Goal: Task Accomplishment & Management: Use online tool/utility

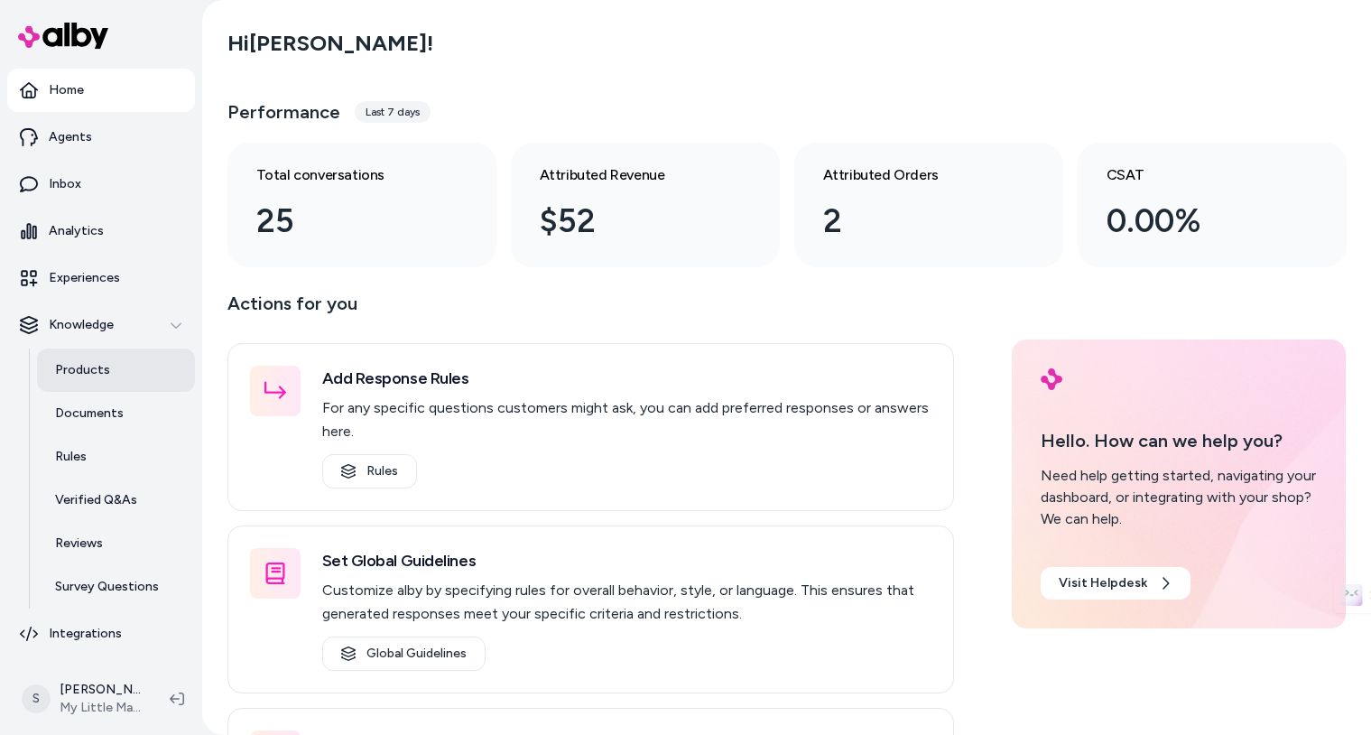
click at [97, 358] on link "Products" at bounding box center [116, 369] width 158 height 43
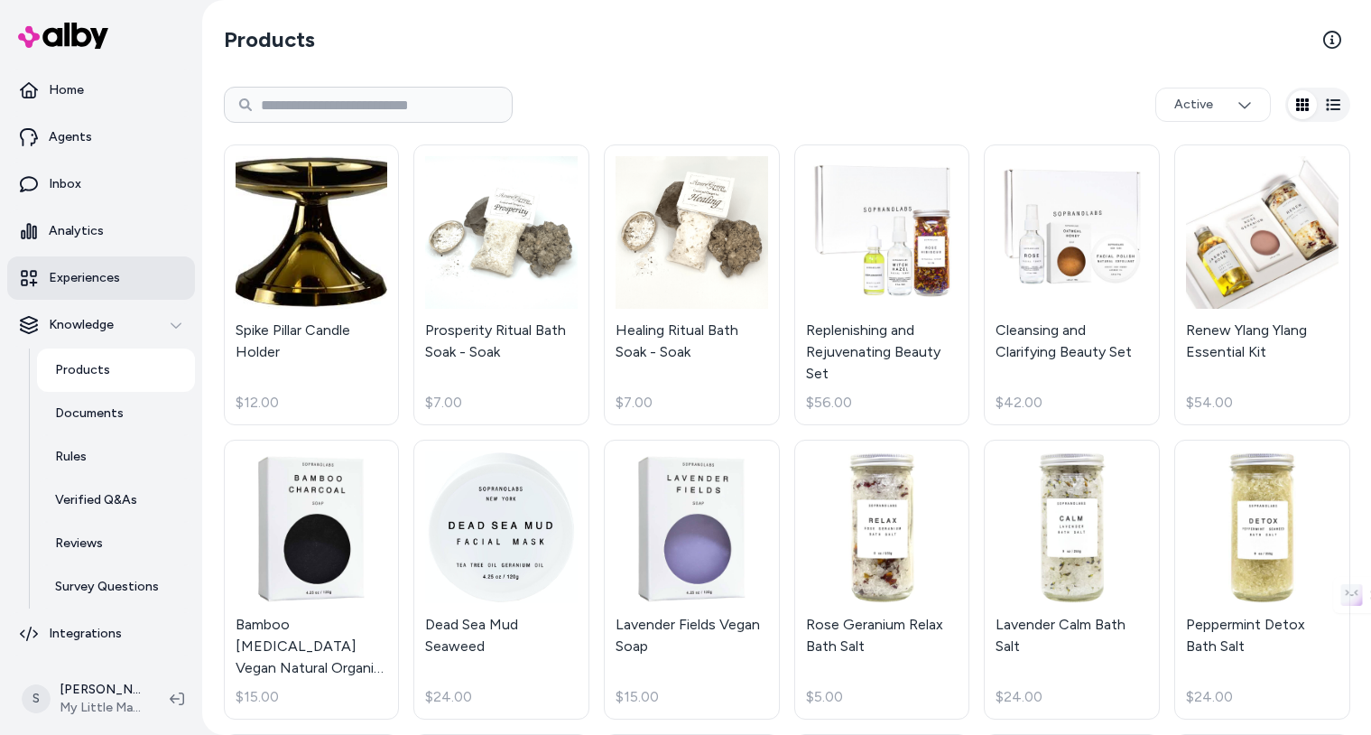
click at [116, 273] on p "Experiences" at bounding box center [84, 278] width 71 height 18
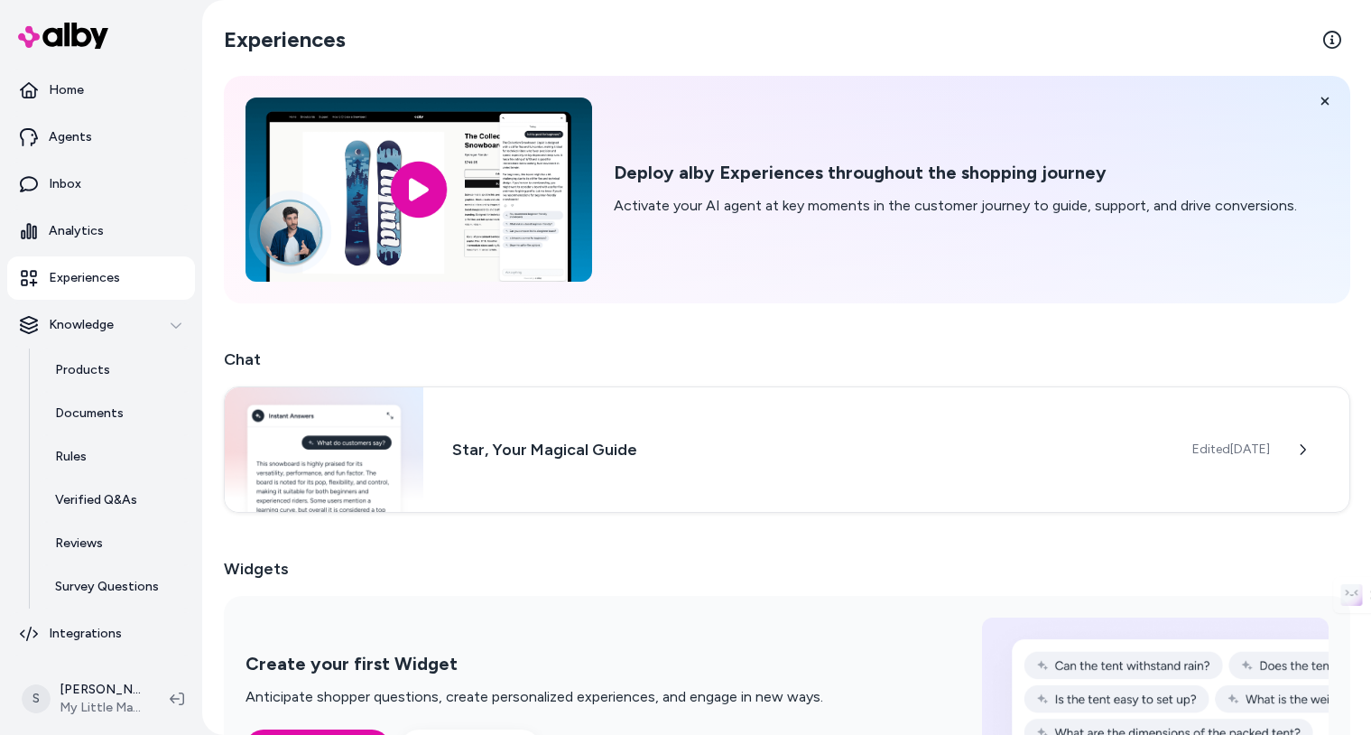
click at [91, 28] on img at bounding box center [63, 36] width 90 height 26
click at [77, 43] on img at bounding box center [63, 36] width 90 height 26
click at [1326, 97] on icon at bounding box center [1325, 101] width 13 height 13
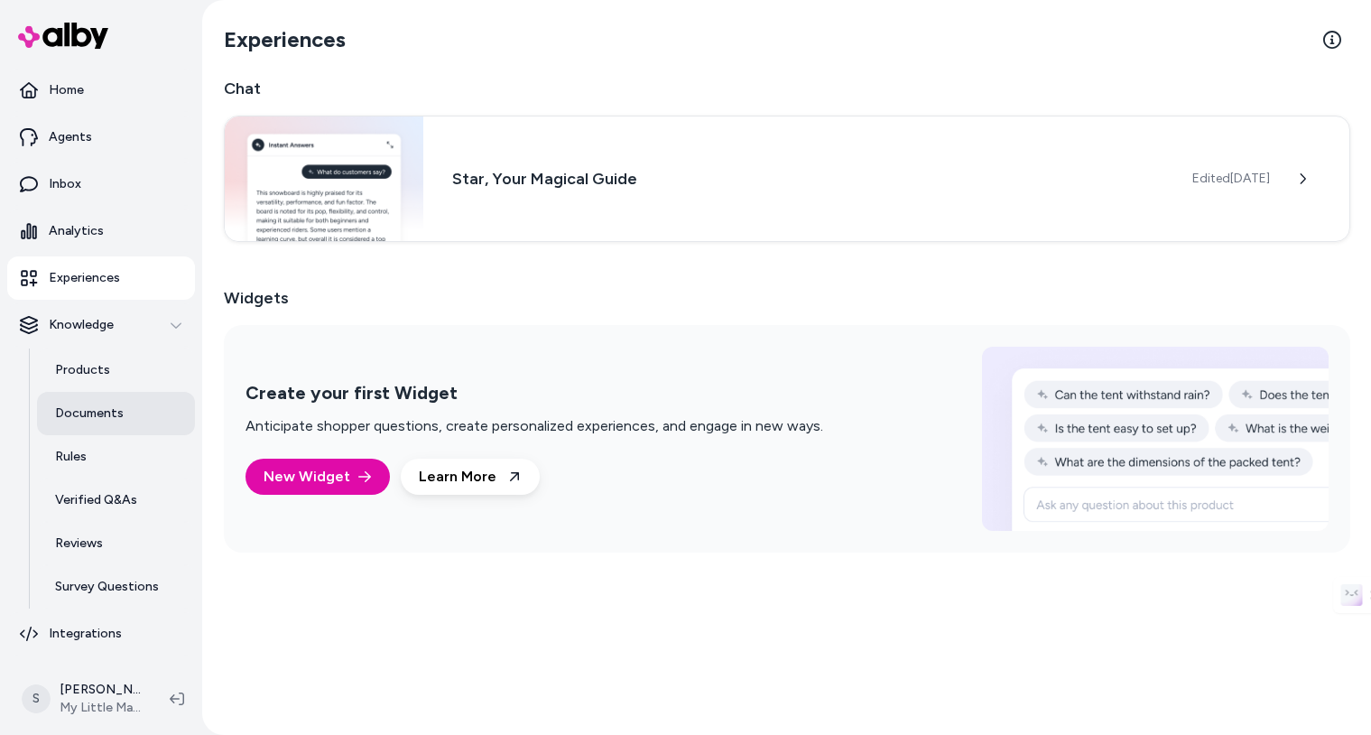
click at [97, 400] on link "Documents" at bounding box center [116, 413] width 158 height 43
click at [89, 421] on p "Documents" at bounding box center [89, 413] width 69 height 18
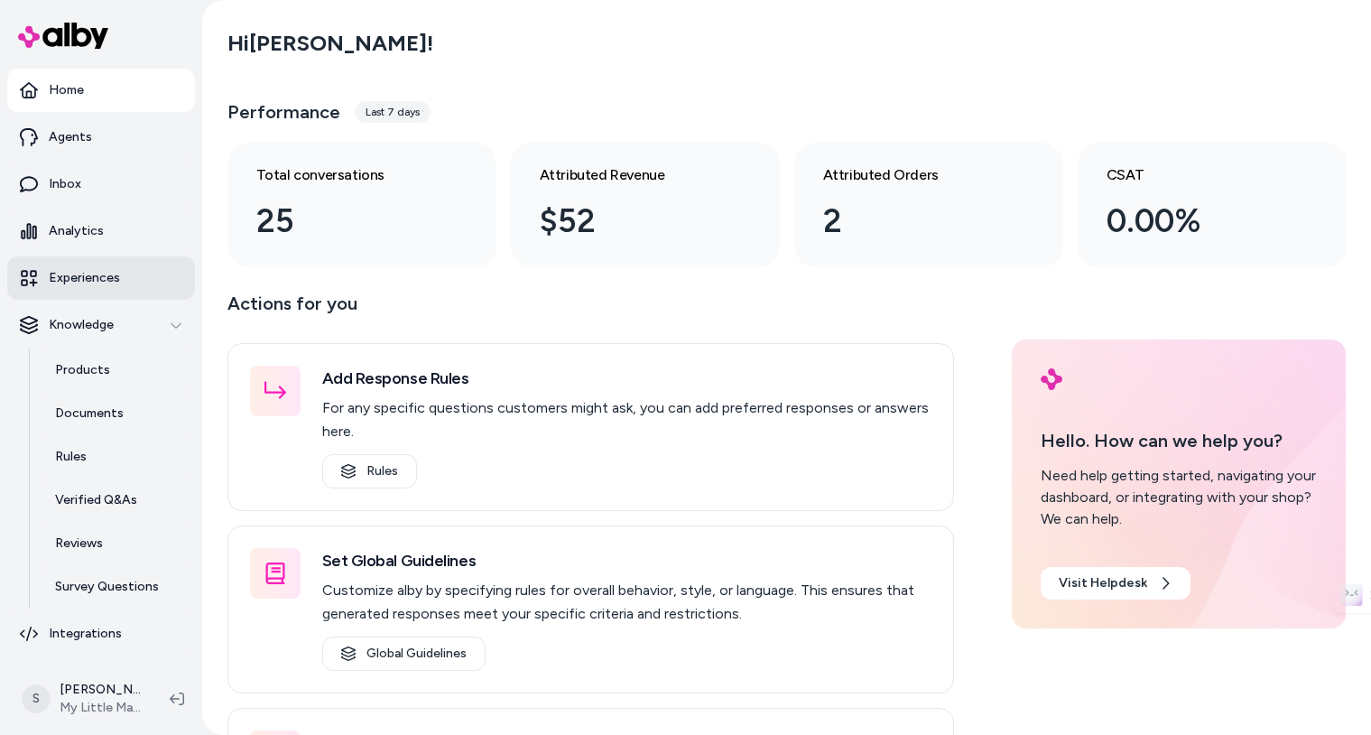
click at [98, 276] on p "Experiences" at bounding box center [84, 278] width 71 height 18
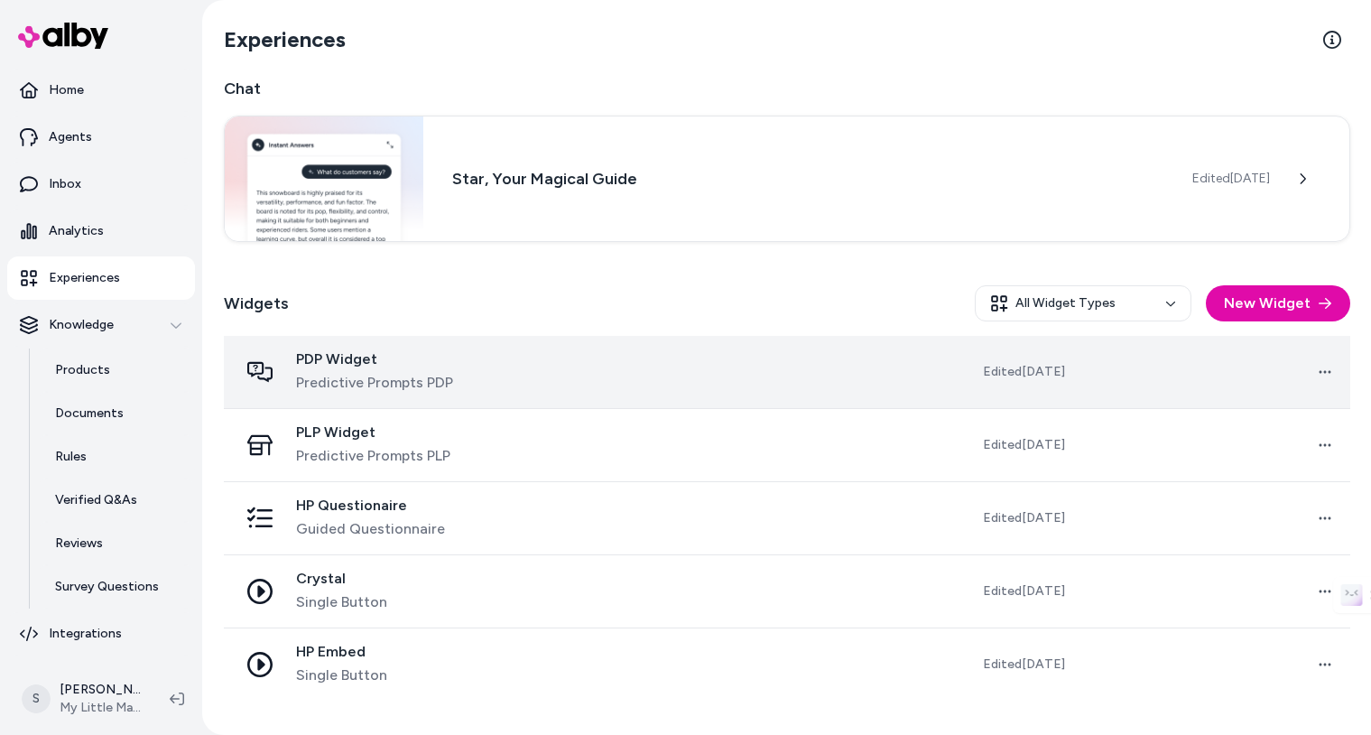
click at [512, 363] on div "PDP Widget Predictive Prompts PDP" at bounding box center [405, 371] width 335 height 43
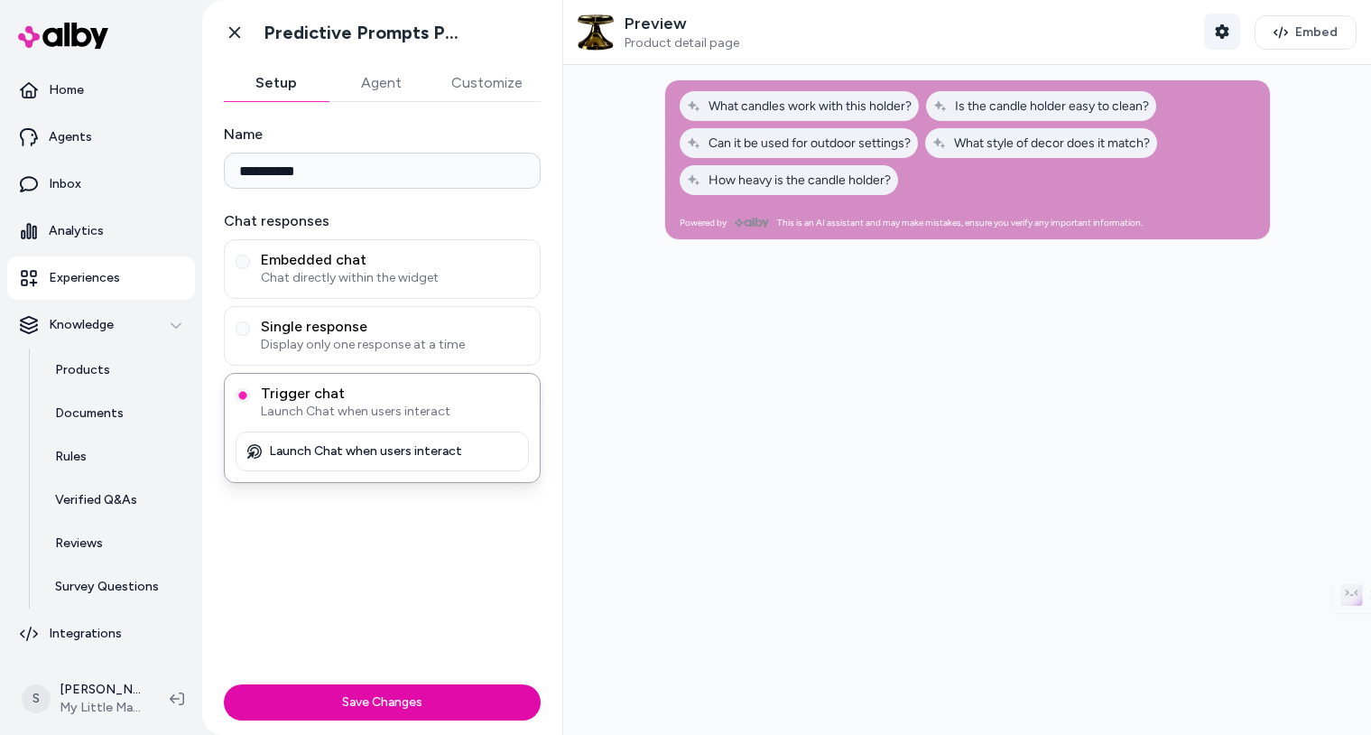
click at [1214, 26] on button "Shopper Context" at bounding box center [1222, 32] width 36 height 36
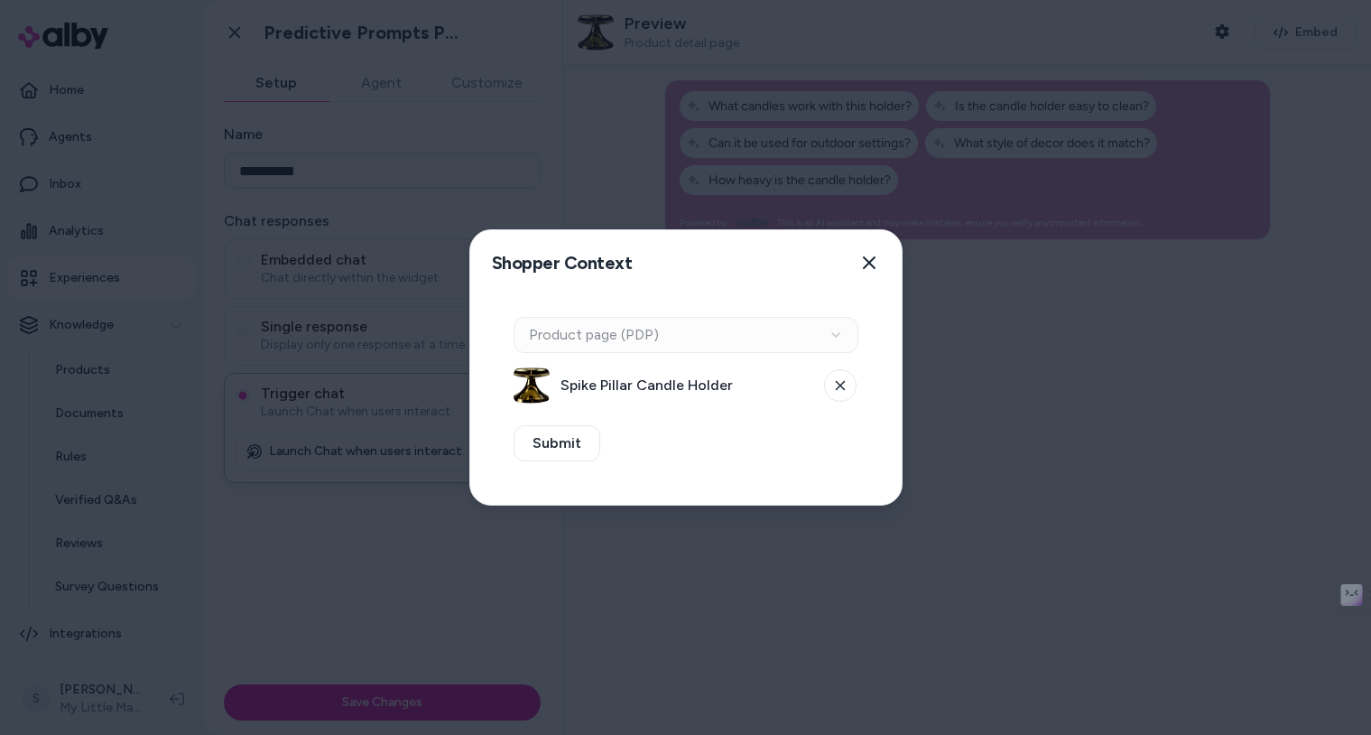
click at [623, 338] on div "Context Type Product page (PDP)" at bounding box center [686, 335] width 345 height 36
click at [612, 380] on span "Spike Pillar Candle Holder" at bounding box center [687, 386] width 253 height 22
click at [833, 381] on button at bounding box center [840, 385] width 32 height 32
click at [723, 375] on button "Select a product" at bounding box center [686, 385] width 345 height 36
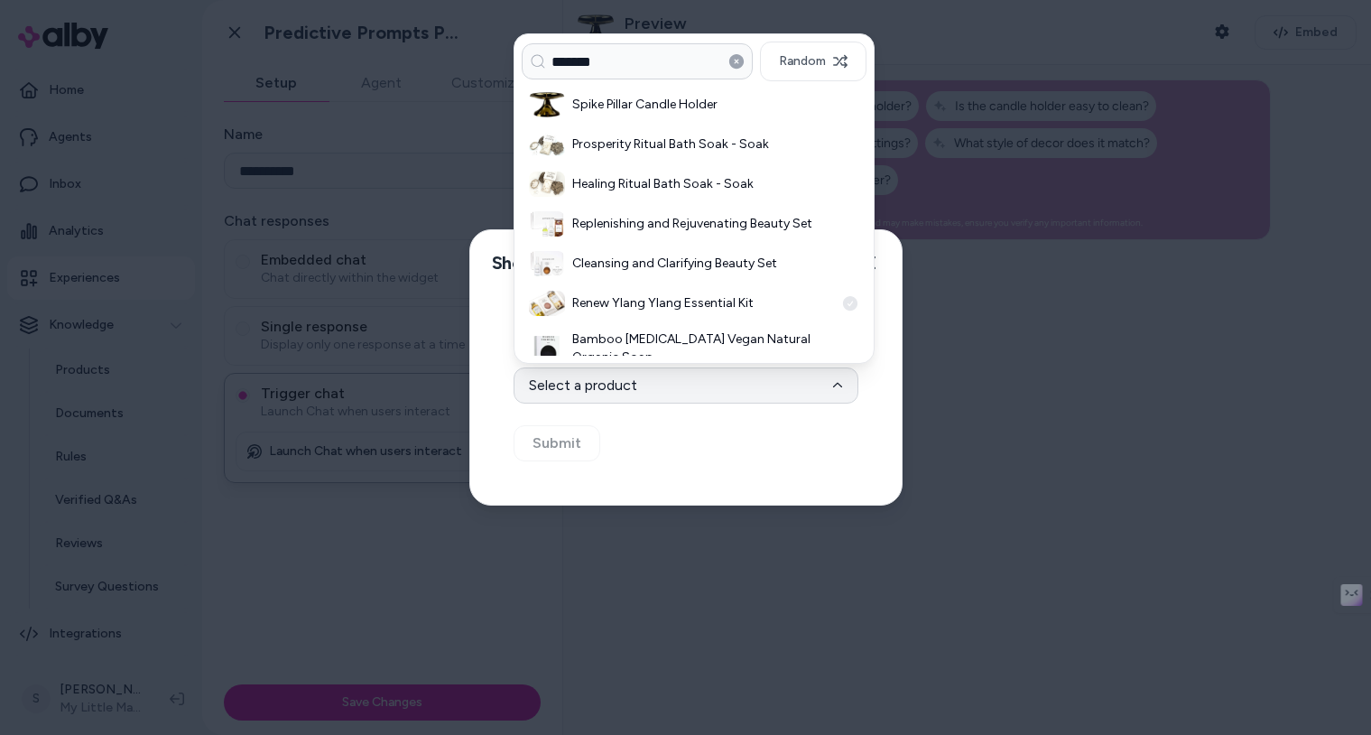
type input "*******"
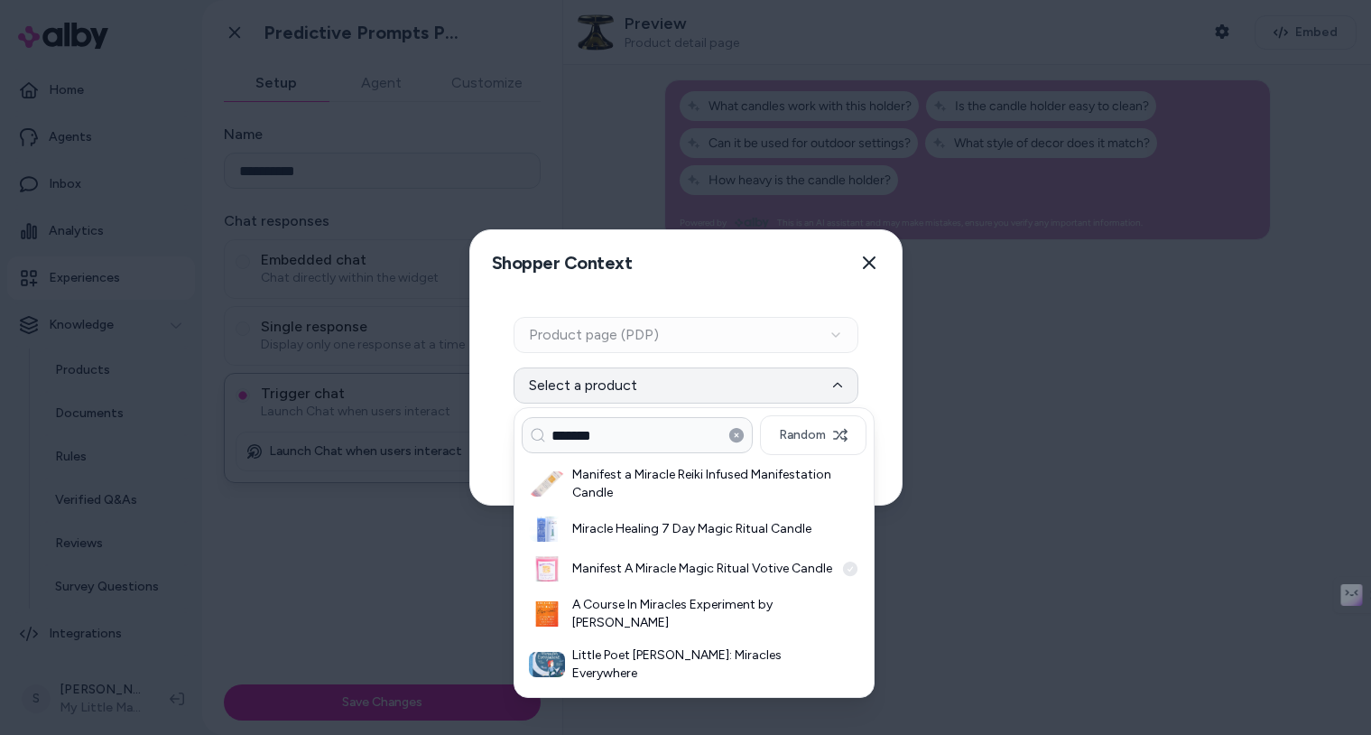
click at [632, 558] on div "Manifest A Miracle Magic Ritual Votive Candle" at bounding box center [694, 569] width 345 height 40
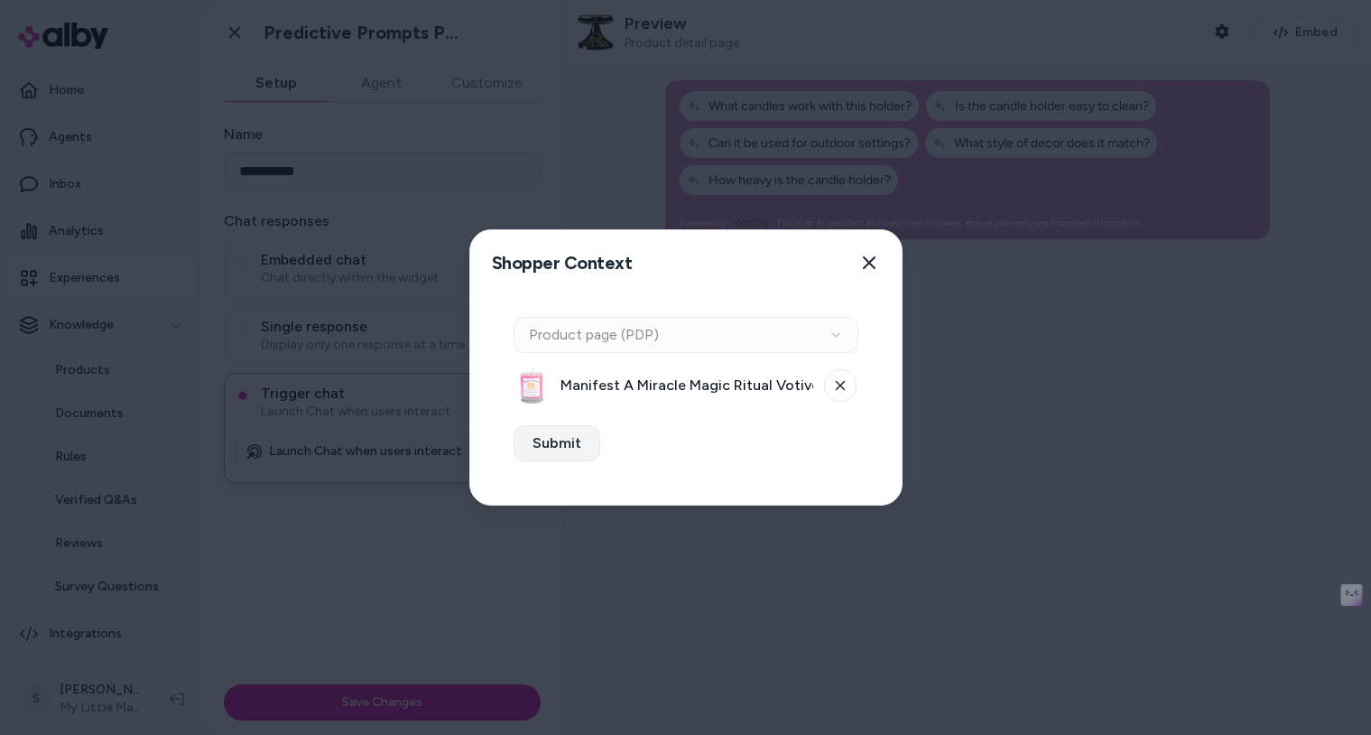
click at [542, 439] on button "Submit" at bounding box center [557, 443] width 87 height 36
